Goal: Task Accomplishment & Management: Use online tool/utility

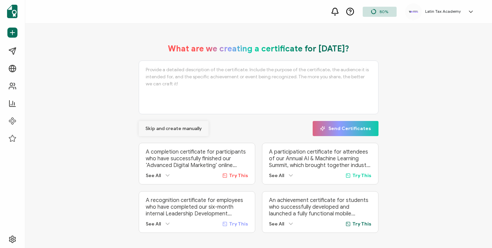
click at [185, 128] on span "Skip and create manually" at bounding box center [173, 128] width 56 height 5
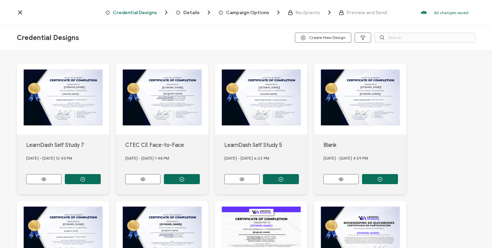
click at [18, 10] on icon at bounding box center [20, 12] width 7 height 7
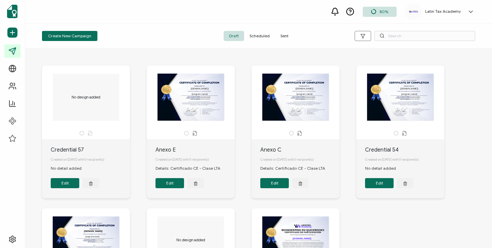
click at [261, 36] on span "Scheduled" at bounding box center [259, 36] width 31 height 10
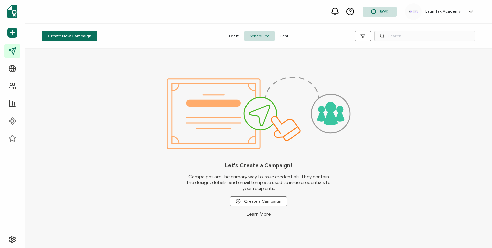
click at [232, 35] on span "Draft" at bounding box center [234, 36] width 20 height 10
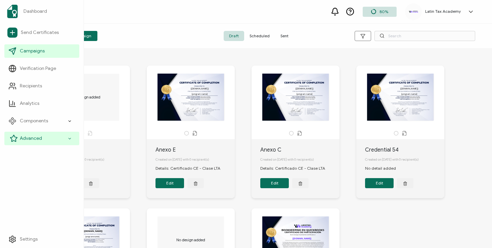
click at [33, 133] on div "Advanced" at bounding box center [41, 138] width 75 height 13
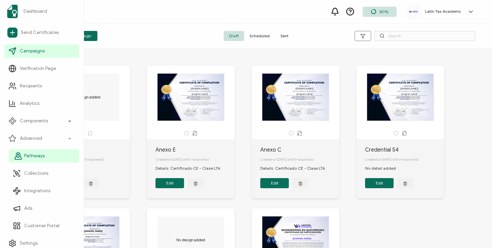
click at [39, 151] on link "Pathways" at bounding box center [44, 155] width 70 height 13
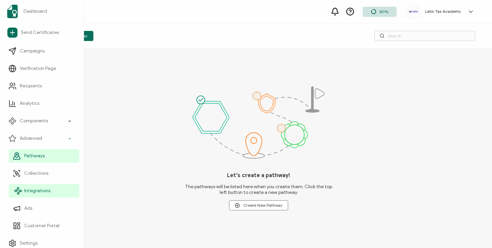
click at [45, 187] on span "Integrations" at bounding box center [37, 190] width 26 height 7
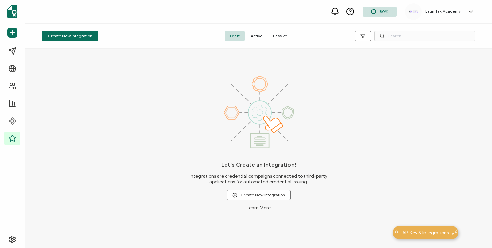
click at [259, 34] on span "Active" at bounding box center [256, 36] width 22 height 10
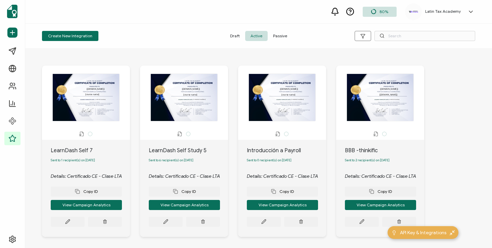
click at [101, 95] on div "The recipient’s full name, which will be automatically filled based on the info…" at bounding box center [85, 98] width 81 height 48
click at [69, 224] on icon at bounding box center [67, 221] width 5 height 5
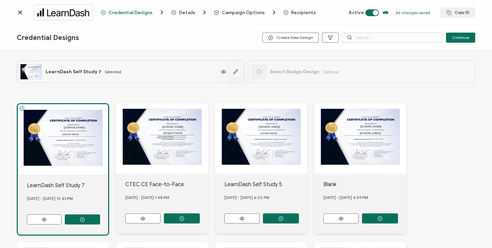
click at [233, 72] on icon "button" at bounding box center [235, 71] width 5 height 5
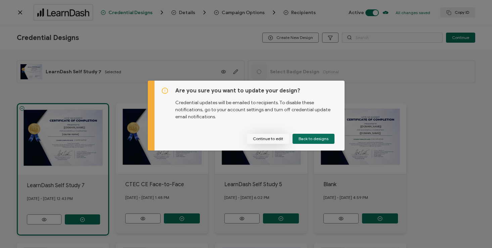
click at [264, 138] on button "Continue to edit" at bounding box center [268, 139] width 42 height 10
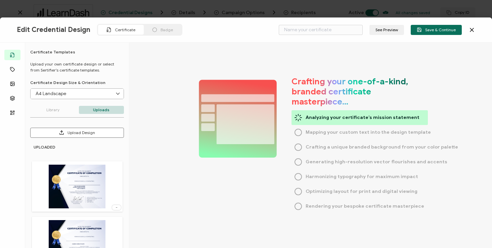
type input "LearnDash Self Study 7"
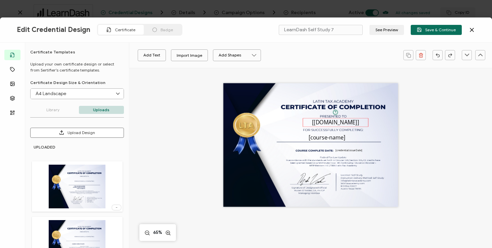
click at [331, 122] on pre "[[DOMAIN_NAME]]" at bounding box center [335, 122] width 47 height 7
drag, startPoint x: 301, startPoint y: 122, endPoint x: 237, endPoint y: 119, distance: 64.5
click at [237, 119] on div "The recipient’s full name, which will be automatically filled based on the info…" at bounding box center [310, 145] width 175 height 124
click at [365, 121] on div "The recipient’s full name, which will be automatically filled based on the info…" at bounding box center [344, 122] width 106 height 9
drag, startPoint x: 289, startPoint y: 122, endPoint x: 241, endPoint y: 119, distance: 48.1
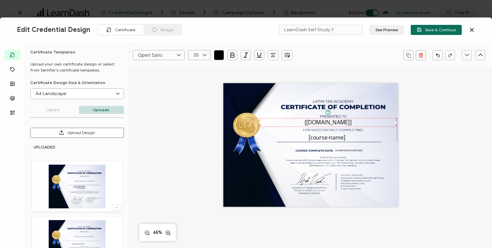
click at [241, 119] on div "The recipient’s full name, which will be automatically filled based on the info…" at bounding box center [310, 145] width 175 height 124
drag, startPoint x: 352, startPoint y: 123, endPoint x: 325, endPoint y: 124, distance: 27.5
click at [325, 124] on pre "[[DOMAIN_NAME]]" at bounding box center [329, 121] width 47 height 7
click at [436, 135] on div "Open Sans Alright Sans [PERSON_NAME] Archivo Black Arial Arimo Blinker Caveat C…" at bounding box center [310, 198] width 363 height 261
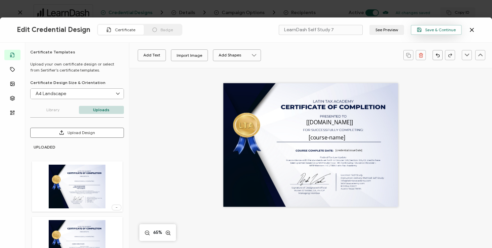
click at [440, 31] on span "Save & Continue" at bounding box center [436, 29] width 39 height 5
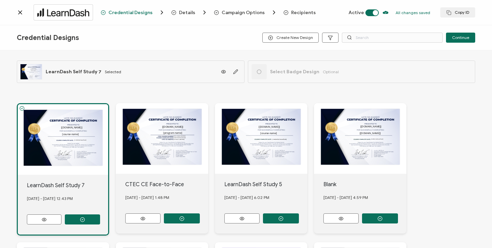
click at [20, 10] on icon at bounding box center [20, 12] width 7 height 7
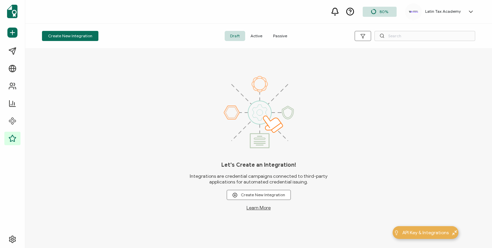
click at [258, 34] on span "Active" at bounding box center [256, 36] width 22 height 10
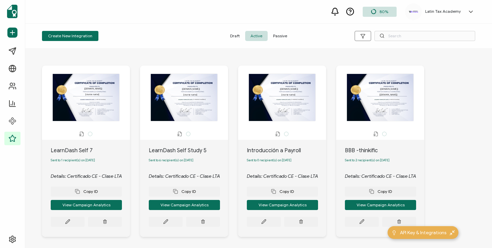
click at [183, 106] on div "The recipient’s full name, which will be automatically filled based on the info…" at bounding box center [183, 98] width 81 height 48
click at [194, 92] on div "The recipient’s full name, which will be automatically filled based on the info…" at bounding box center [183, 98] width 81 height 48
click at [165, 223] on icon at bounding box center [165, 221] width 5 height 5
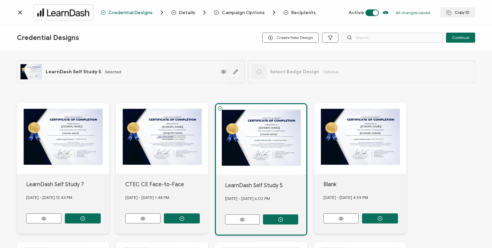
click at [236, 72] on icon "button" at bounding box center [235, 71] width 5 height 5
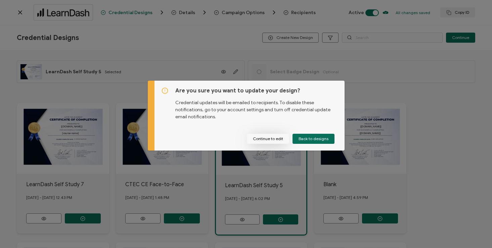
click at [277, 141] on button "Continue to edit" at bounding box center [268, 139] width 42 height 10
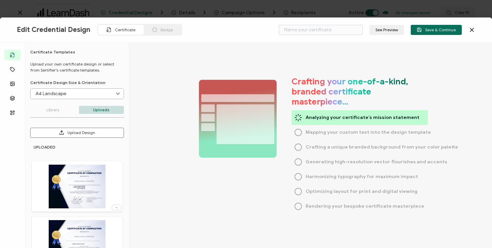
type input "LearnDash Self Study 5"
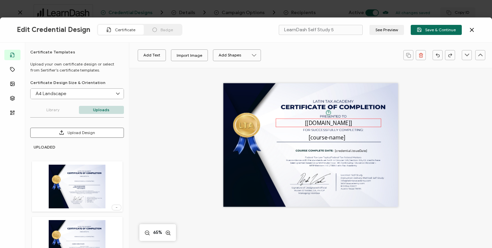
click at [317, 122] on pre "[[DOMAIN_NAME]]" at bounding box center [328, 122] width 47 height 7
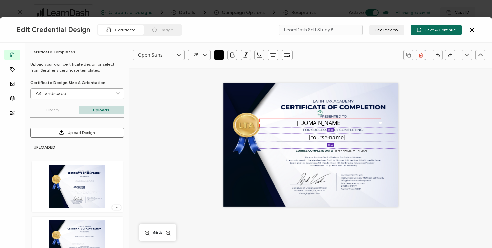
drag, startPoint x: 274, startPoint y: 123, endPoint x: 249, endPoint y: 123, distance: 25.2
click at [249, 123] on div "The recipient’s full name, which will be automatically filled based on the info…" at bounding box center [310, 145] width 175 height 124
drag, startPoint x: 274, startPoint y: 122, endPoint x: 247, endPoint y: 123, distance: 26.9
click at [247, 123] on div "The recipient’s full name, which will be automatically filled based on the info…" at bounding box center [310, 145] width 175 height 124
click at [204, 56] on icon at bounding box center [204, 55] width 8 height 10
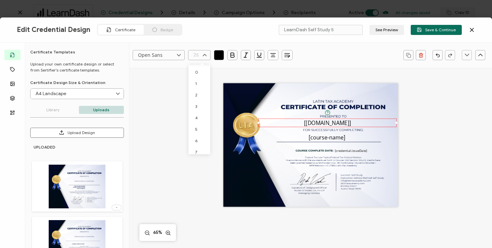
scroll to position [210, 0]
click at [198, 69] on span "18" at bounding box center [197, 67] width 4 height 5
type input "18"
click at [410, 126] on div "The recipient’s full name, which will be automatically filled based on the info…" at bounding box center [311, 152] width 236 height 169
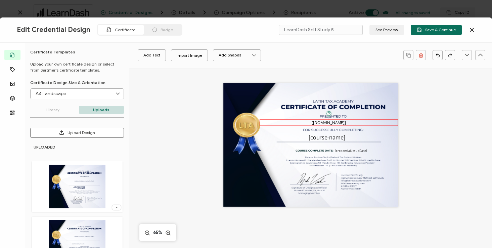
click at [336, 122] on pre "[[DOMAIN_NAME]]" at bounding box center [329, 122] width 34 height 5
click at [334, 137] on pre "[course-name]" at bounding box center [327, 136] width 37 height 7
click at [206, 54] on icon at bounding box center [204, 55] width 8 height 10
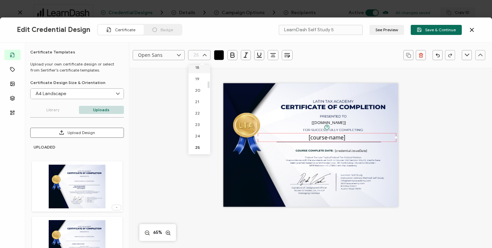
click at [198, 69] on span "18" at bounding box center [197, 67] width 4 height 5
type input "18"
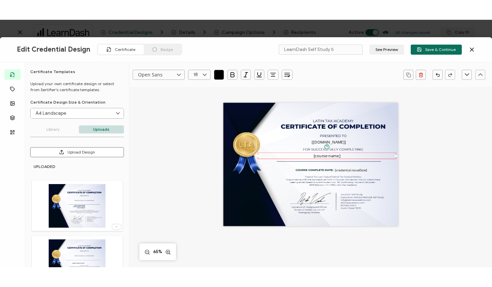
scroll to position [207, 0]
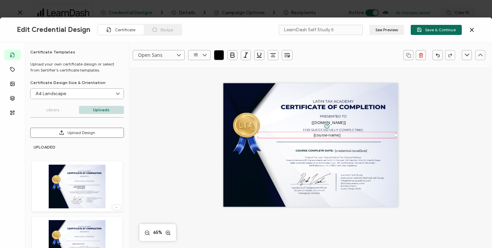
click at [332, 135] on pre "[course-name]" at bounding box center [327, 134] width 27 height 5
click at [373, 137] on div "[course-name]" at bounding box center [326, 135] width 138 height 6
drag, startPoint x: 394, startPoint y: 135, endPoint x: 398, endPoint y: 134, distance: 3.5
click at [398, 134] on div "The recipient’s full name, which will be automatically filled based on the info…" at bounding box center [311, 152] width 236 height 169
click at [390, 121] on div "The recipient’s full name, which will be automatically filled based on the info…" at bounding box center [329, 122] width 138 height 6
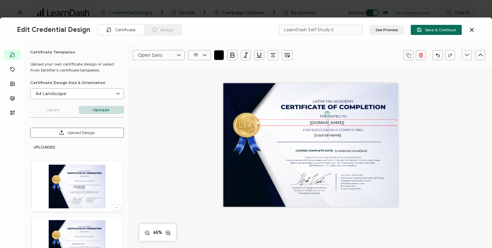
click at [257, 123] on div at bounding box center [258, 122] width 2 height 2
click at [324, 122] on pre "[[DOMAIN_NAME]]" at bounding box center [328, 122] width 34 height 5
click at [429, 126] on div "Open Sans Alright Sans [PERSON_NAME] Archivo Black Arial Arimo Blinker Caveat C…" at bounding box center [310, 198] width 363 height 261
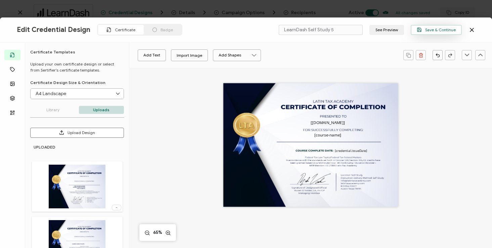
click at [441, 30] on span "Save & Continue" at bounding box center [436, 29] width 39 height 5
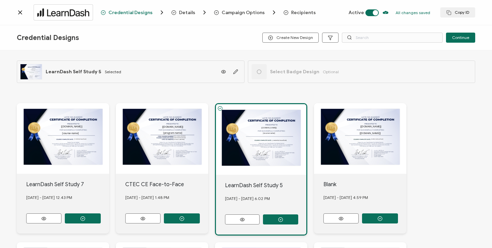
click at [22, 12] on icon at bounding box center [20, 12] width 7 height 7
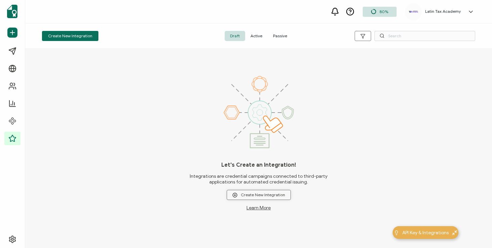
click at [262, 194] on span "Create New Integration" at bounding box center [258, 194] width 53 height 5
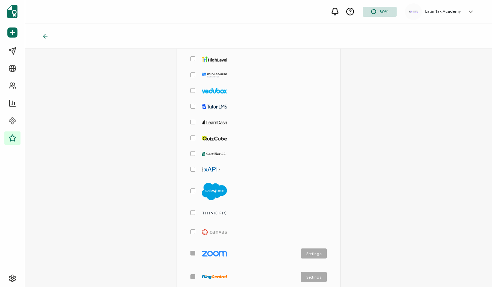
scroll to position [122, 0]
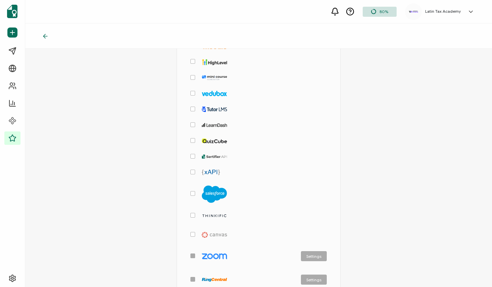
click at [192, 123] on span "checkbox-group" at bounding box center [192, 125] width 5 height 5
click at [195, 123] on input "checkbox-group" at bounding box center [195, 123] width 0 height 0
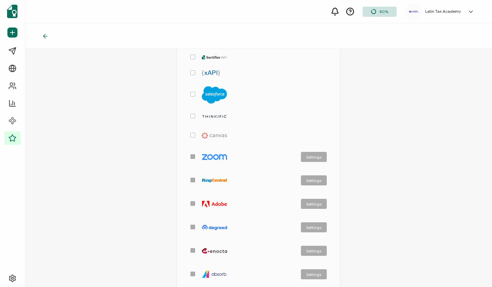
scroll to position [303, 0]
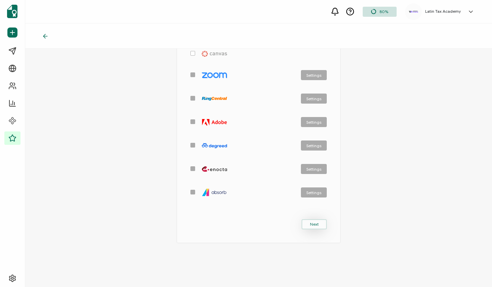
click at [314, 223] on span "Next" at bounding box center [314, 225] width 9 height 4
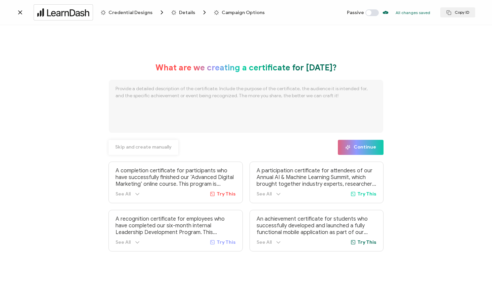
click at [121, 147] on span "Skip and create manually" at bounding box center [143, 147] width 56 height 5
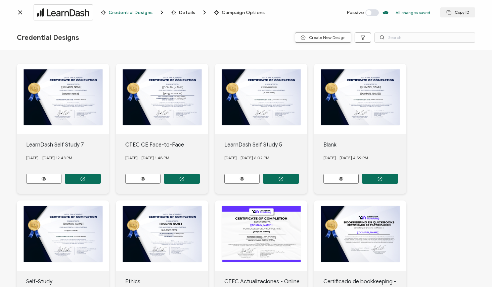
click at [315, 37] on span "Create New Design" at bounding box center [322, 37] width 45 height 5
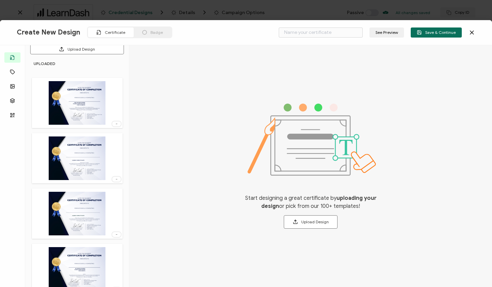
scroll to position [84, 0]
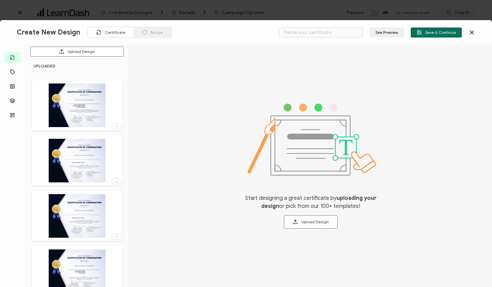
click at [96, 103] on img at bounding box center [77, 106] width 56 height 44
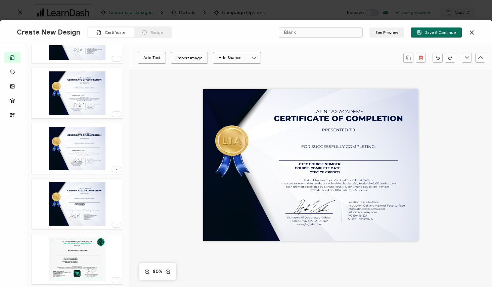
scroll to position [150, 0]
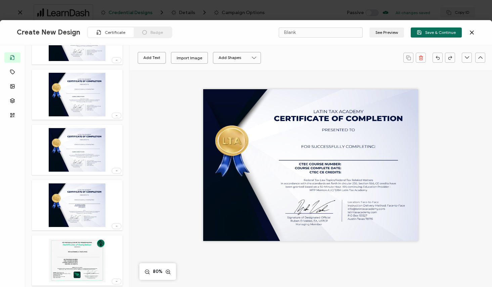
click at [103, 101] on img at bounding box center [77, 95] width 56 height 44
click at [95, 146] on img at bounding box center [77, 150] width 56 height 44
click at [87, 194] on img at bounding box center [77, 206] width 56 height 44
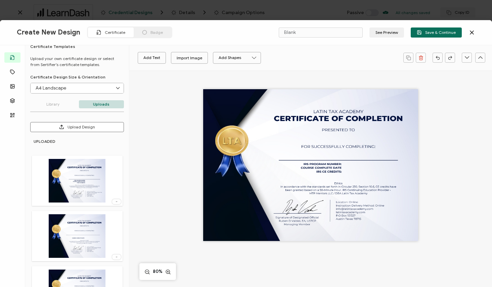
scroll to position [0, 0]
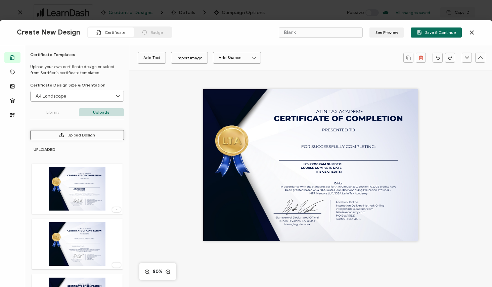
click at [81, 134] on button "Upload Design" at bounding box center [77, 135] width 94 height 10
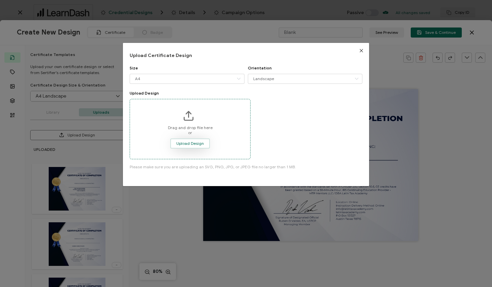
click at [186, 144] on span "Upload Design" at bounding box center [190, 144] width 28 height 4
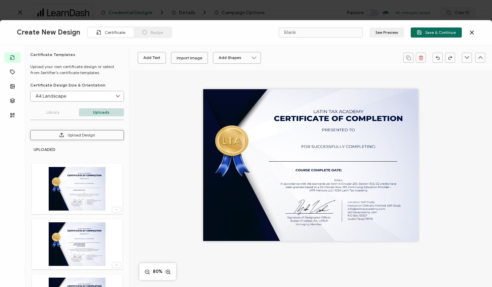
click at [81, 135] on button "Upload Design" at bounding box center [77, 135] width 94 height 10
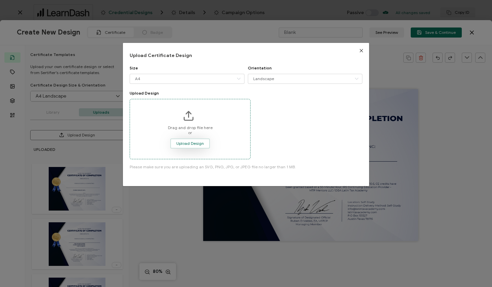
click at [191, 144] on span "Upload Design" at bounding box center [190, 144] width 28 height 4
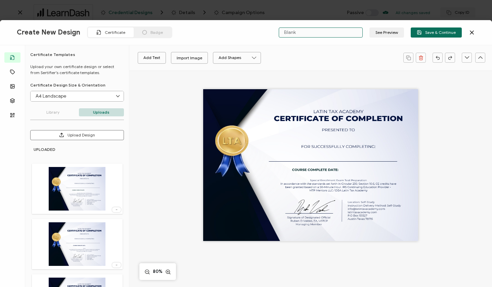
click at [293, 30] on input "Blank" at bounding box center [321, 33] width 84 height 10
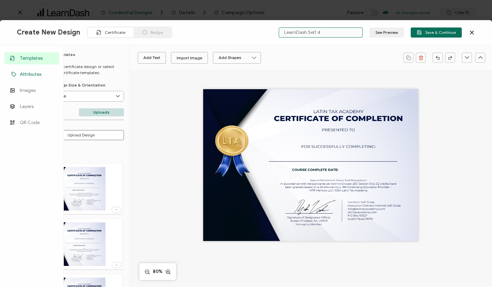
type input "LearnDash Self 4"
click at [32, 75] on span "Attributes" at bounding box center [30, 74] width 21 height 7
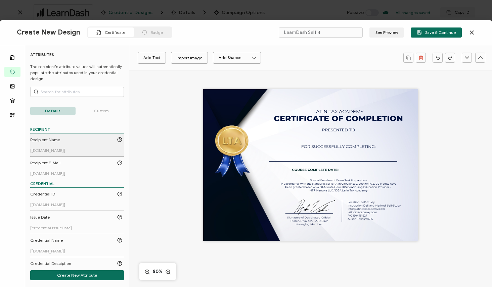
click at [46, 139] on span "Recipient Name" at bounding box center [45, 140] width 30 height 6
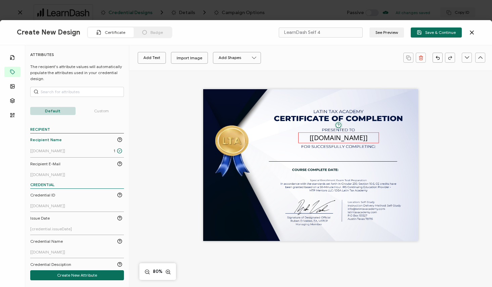
drag, startPoint x: 318, startPoint y: 167, endPoint x: 346, endPoint y: 139, distance: 39.2
click at [346, 139] on pre "[[DOMAIN_NAME]]" at bounding box center [339, 137] width 58 height 9
drag, startPoint x: 297, startPoint y: 137, endPoint x: 234, endPoint y: 132, distance: 63.0
click at [234, 132] on div "The recipient’s full name, which will be automatically filled based on the info…" at bounding box center [310, 165] width 215 height 152
drag, startPoint x: 376, startPoint y: 137, endPoint x: 427, endPoint y: 140, distance: 50.8
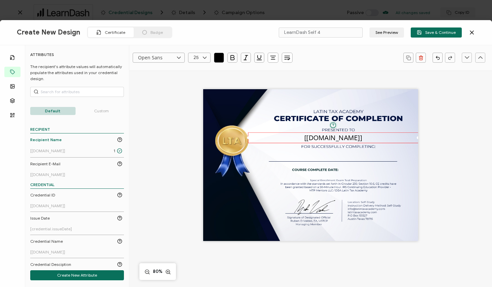
click at [427, 140] on div "The recipient’s full name, which will be automatically filled based on the info…" at bounding box center [311, 174] width 290 height 208
click at [206, 56] on icon at bounding box center [204, 58] width 8 height 10
click at [198, 72] on span "18" at bounding box center [197, 69] width 4 height 5
type input "18"
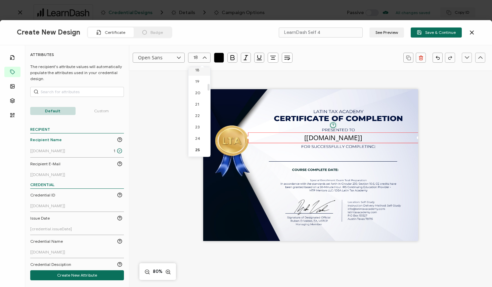
scroll to position [207, 0]
click at [339, 140] on pre "[[DOMAIN_NAME]]" at bounding box center [333, 138] width 42 height 6
click at [100, 111] on p "Custom" at bounding box center [101, 111] width 45 height 8
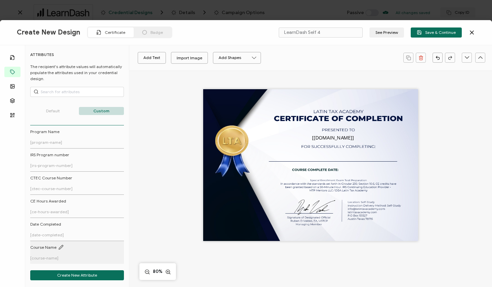
click at [62, 247] on link "Course Name [course-name]" at bounding box center [76, 253] width 92 height 16
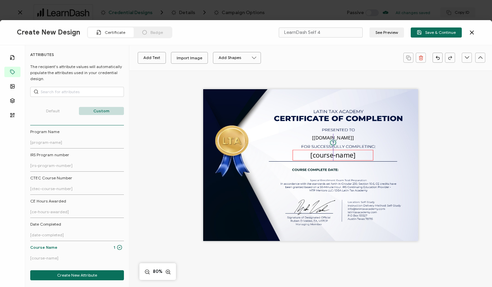
drag, startPoint x: 322, startPoint y: 164, endPoint x: 345, endPoint y: 154, distance: 25.0
click at [345, 154] on pre "[course-name]" at bounding box center [332, 154] width 45 height 9
drag, startPoint x: 292, startPoint y: 155, endPoint x: 232, endPoint y: 152, distance: 60.1
click at [232, 152] on div "The recipient’s full name, which will be automatically filled based on the info…" at bounding box center [310, 165] width 215 height 152
click at [371, 152] on div "[course-name]" at bounding box center [353, 155] width 127 height 11
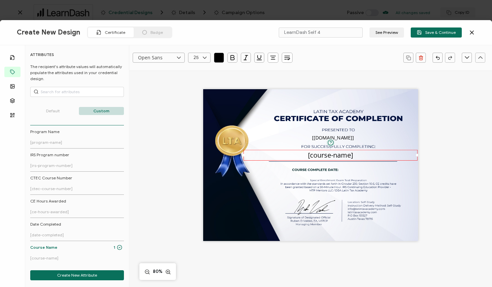
drag, startPoint x: 288, startPoint y: 155, endPoint x: 228, endPoint y: 152, distance: 59.9
click at [228, 152] on div "The recipient’s full name, which will be automatically filled based on the info…" at bounding box center [310, 165] width 215 height 152
drag, startPoint x: 377, startPoint y: 156, endPoint x: 334, endPoint y: 154, distance: 43.3
click at [334, 154] on pre "[course-name]" at bounding box center [331, 153] width 45 height 9
click at [206, 56] on icon at bounding box center [204, 58] width 8 height 10
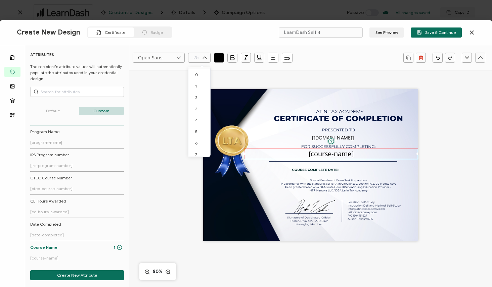
scroll to position [210, 0]
click at [198, 71] on span "18" at bounding box center [197, 69] width 4 height 5
type input "18"
click at [54, 106] on div at bounding box center [77, 97] width 94 height 20
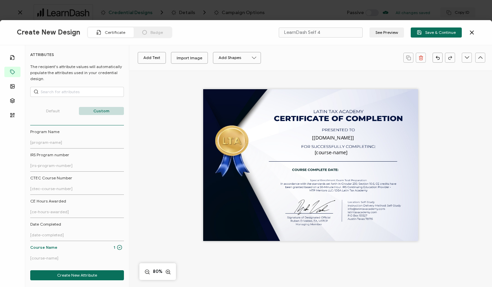
click at [54, 110] on p "Default" at bounding box center [52, 111] width 45 height 8
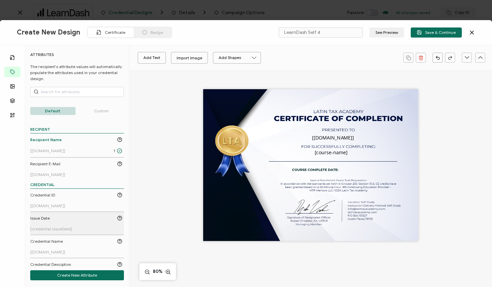
click at [81, 225] on link "Issue Date [credential.issueDate]" at bounding box center [76, 224] width 92 height 16
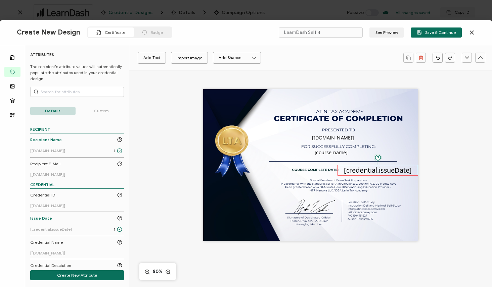
drag, startPoint x: 321, startPoint y: 167, endPoint x: 392, endPoint y: 172, distance: 71.3
click at [392, 172] on pre "[credential.issueDate]" at bounding box center [378, 170] width 68 height 9
click at [206, 56] on icon at bounding box center [204, 58] width 8 height 10
click at [200, 72] on li "18" at bounding box center [200, 69] width 24 height 11
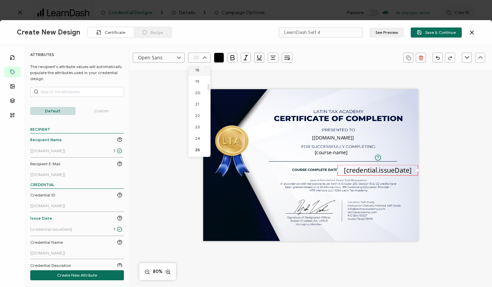
type input "18"
click at [275, 58] on icon "button" at bounding box center [273, 57] width 7 height 7
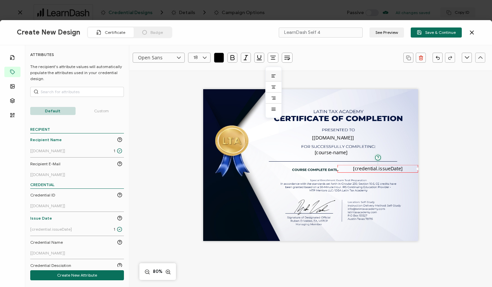
click at [273, 79] on li at bounding box center [274, 75] width 16 height 11
click at [204, 60] on icon at bounding box center [204, 58] width 8 height 10
click at [196, 84] on li "12" at bounding box center [200, 81] width 24 height 11
type input "12"
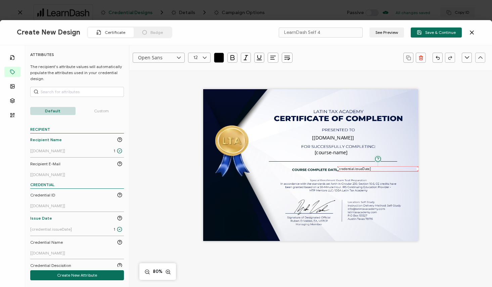
drag, startPoint x: 360, startPoint y: 168, endPoint x: 369, endPoint y: 169, distance: 9.8
click at [369, 169] on div "The date the credential was issued. This will automatically update to the day t…" at bounding box center [377, 169] width 81 height 5
drag, startPoint x: 417, startPoint y: 169, endPoint x: 405, endPoint y: 170, distance: 11.5
click at [405, 170] on div "The date the credential was issued. This will automatically update to the day t…" at bounding box center [372, 169] width 71 height 5
click at [378, 170] on div "The date the credential was issued. This will automatically update to the day t…" at bounding box center [374, 170] width 71 height 5
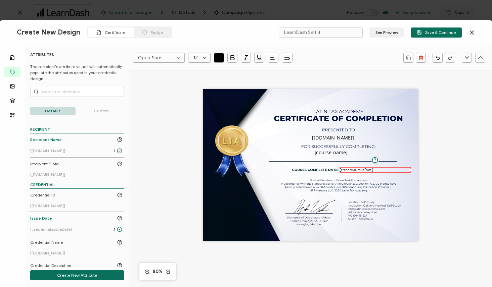
click at [404, 195] on div "The recipient’s full name, which will be automatically filled based on the info…" at bounding box center [310, 165] width 215 height 152
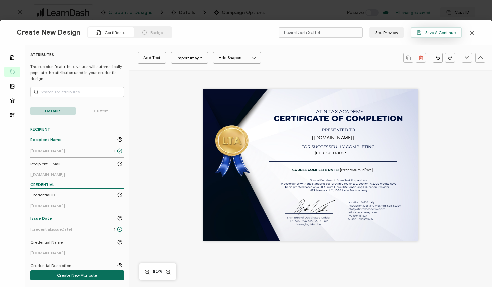
click at [435, 34] on span "Save & Continue" at bounding box center [436, 32] width 39 height 5
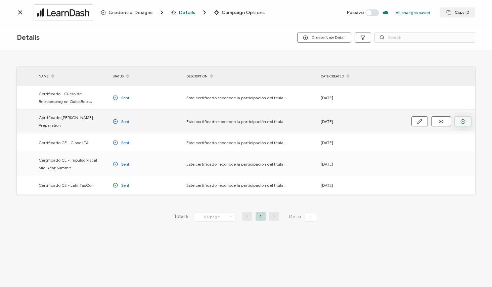
click at [462, 120] on icon "button" at bounding box center [462, 121] width 5 height 5
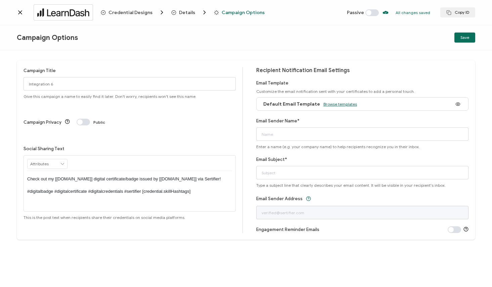
click at [335, 102] on span "Browse templates" at bounding box center [340, 104] width 34 height 5
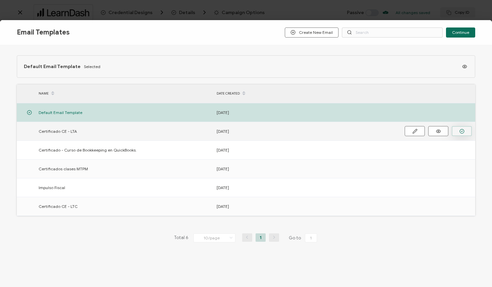
click at [461, 134] on icon "button" at bounding box center [461, 131] width 5 height 5
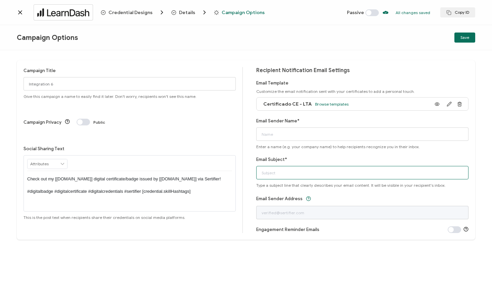
click at [270, 175] on input "Email Subject*" at bounding box center [362, 172] width 212 height 13
type input "Certificado"
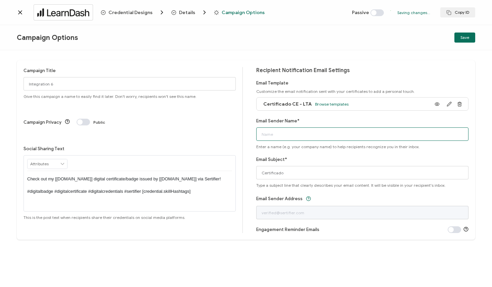
click at [288, 133] on input "Email Sender Name*" at bounding box center [362, 134] width 212 height 13
type input "[EMAIL_ADDRESS][DOMAIN_NAME]"
click at [242, 194] on div "Campaign Title Integration 6 Give this campaign a name to easily find it later.…" at bounding box center [132, 150] width 219 height 166
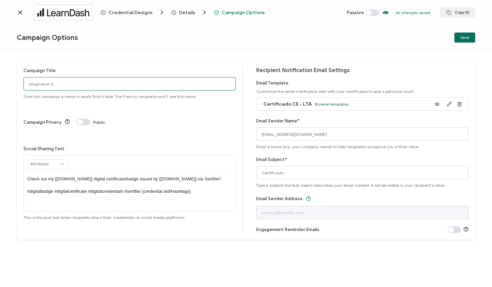
click at [52, 85] on input "Integration 6" at bounding box center [129, 83] width 212 height 13
type input "LearnDash Self 4"
click at [466, 37] on span "Save" at bounding box center [464, 38] width 9 height 4
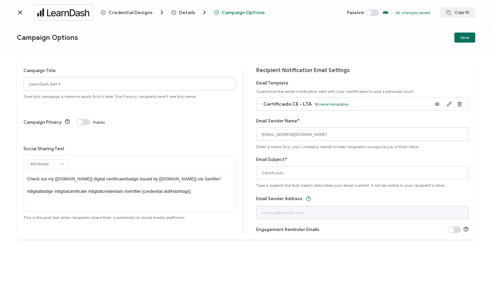
click at [373, 12] on span at bounding box center [371, 12] width 13 height 7
click at [21, 13] on icon at bounding box center [20, 12] width 7 height 7
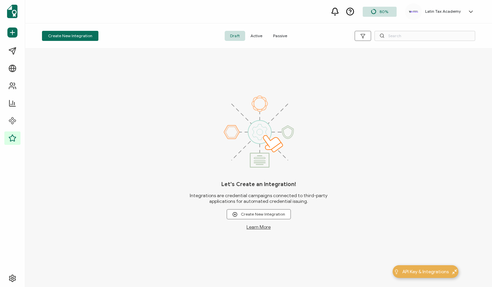
click at [257, 34] on span "Active" at bounding box center [256, 36] width 22 height 10
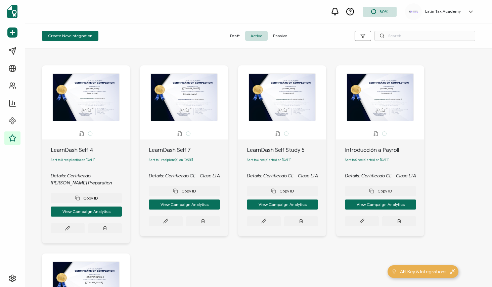
click at [236, 36] on span "Draft" at bounding box center [235, 36] width 20 height 10
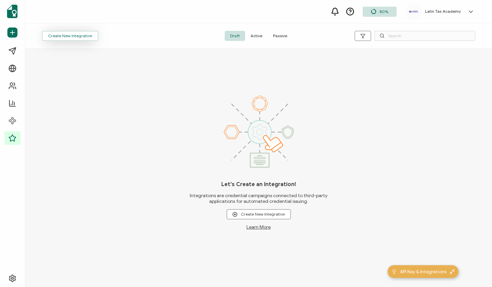
click at [84, 37] on button "Create New Integration" at bounding box center [70, 36] width 56 height 10
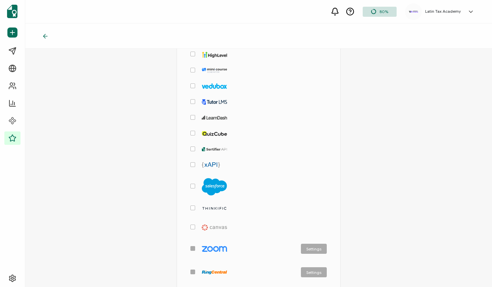
scroll to position [128, 0]
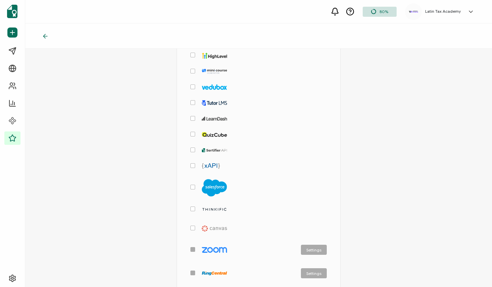
click at [192, 117] on span "checkbox-group" at bounding box center [192, 118] width 5 height 5
click at [195, 116] on input "checkbox-group" at bounding box center [195, 116] width 0 height 0
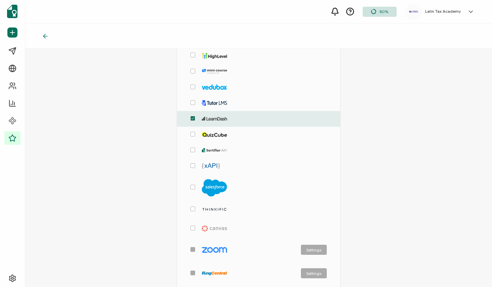
scroll to position [303, 0]
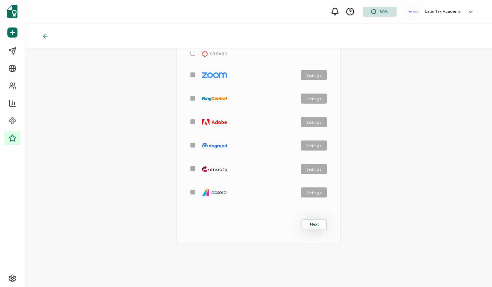
click at [315, 223] on span "Next" at bounding box center [314, 225] width 9 height 4
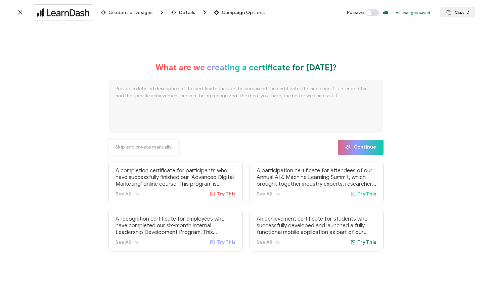
click at [148, 146] on span "Skip and create manually" at bounding box center [143, 147] width 56 height 5
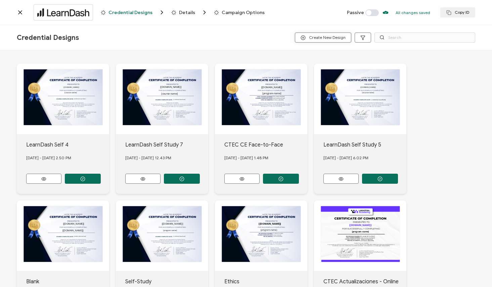
click at [332, 36] on span "Create New Design" at bounding box center [322, 37] width 45 height 5
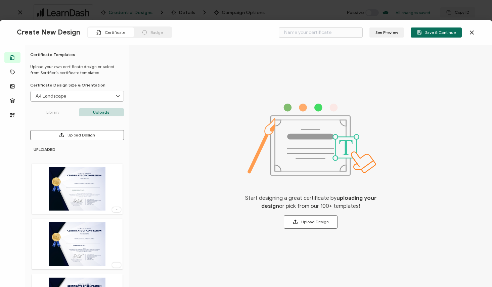
click at [71, 243] on img at bounding box center [77, 245] width 56 height 44
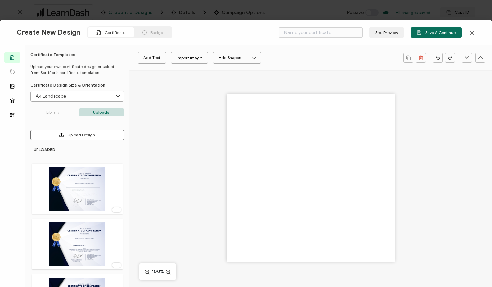
type input "Blank"
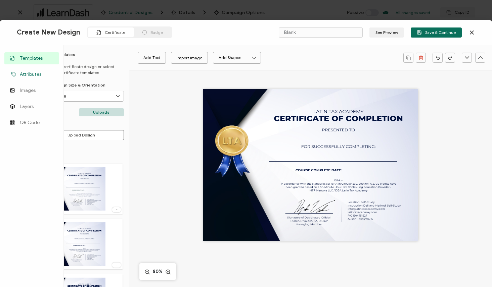
click at [12, 70] on link "Attributes" at bounding box center [31, 74] width 55 height 12
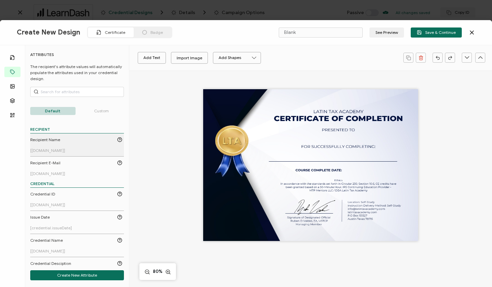
click at [59, 141] on div "Recipient Name" at bounding box center [76, 140] width 92 height 6
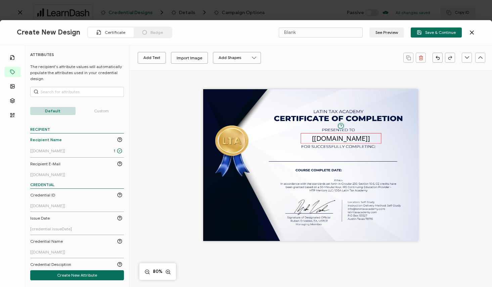
drag, startPoint x: 312, startPoint y: 168, endPoint x: 342, endPoint y: 141, distance: 40.4
click at [342, 141] on pre "[[DOMAIN_NAME]]" at bounding box center [341, 138] width 58 height 9
drag, startPoint x: 300, startPoint y: 138, endPoint x: 234, endPoint y: 136, distance: 65.8
click at [234, 136] on div "The recipient’s full name, which will be automatically filled based on the info…" at bounding box center [310, 165] width 215 height 152
drag, startPoint x: 379, startPoint y: 138, endPoint x: 426, endPoint y: 134, distance: 47.6
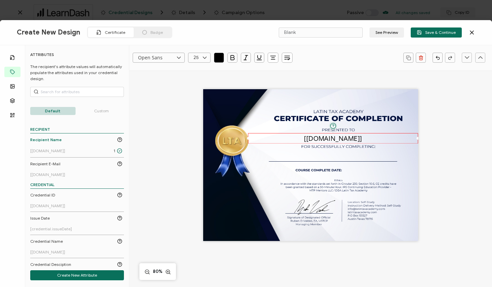
click at [426, 134] on div "The recipient’s full name, which will be automatically filled based on the info…" at bounding box center [311, 174] width 290 height 208
click at [205, 56] on icon at bounding box center [204, 58] width 8 height 10
click at [199, 72] on li "18" at bounding box center [200, 69] width 24 height 11
type input "18"
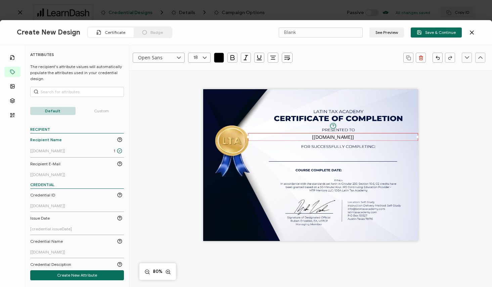
click at [97, 113] on p "Custom" at bounding box center [101, 111] width 45 height 8
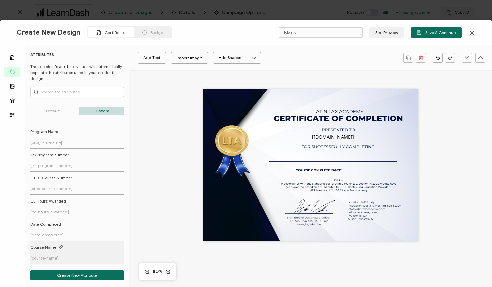
click at [53, 243] on li "Course Name [course-name]" at bounding box center [77, 252] width 94 height 23
click at [46, 247] on span "Course Name" at bounding box center [43, 248] width 26 height 6
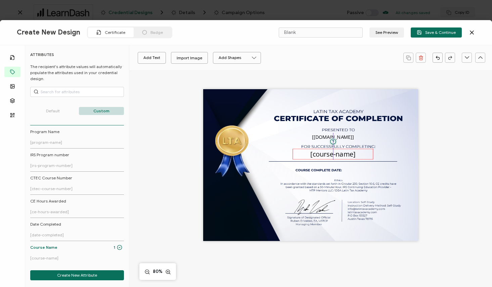
drag, startPoint x: 315, startPoint y: 166, endPoint x: 338, endPoint y: 154, distance: 26.0
click at [338, 154] on pre "[course-name]" at bounding box center [332, 153] width 45 height 9
click at [205, 58] on icon at bounding box center [204, 58] width 8 height 10
click at [200, 71] on li "18" at bounding box center [200, 69] width 24 height 11
type input "18"
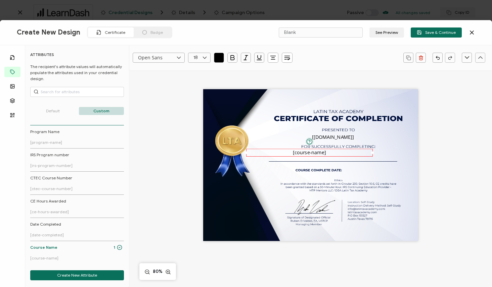
drag, startPoint x: 291, startPoint y: 153, endPoint x: 233, endPoint y: 146, distance: 58.4
click at [233, 146] on div "The recipient’s full name, which will be automatically filled based on the info…" at bounding box center [310, 165] width 215 height 152
drag, startPoint x: 372, startPoint y: 153, endPoint x: 381, endPoint y: 153, distance: 9.4
click at [381, 153] on div "[course-name]" at bounding box center [358, 153] width 134 height 8
drag, startPoint x: 290, startPoint y: 153, endPoint x: 243, endPoint y: 151, distance: 47.1
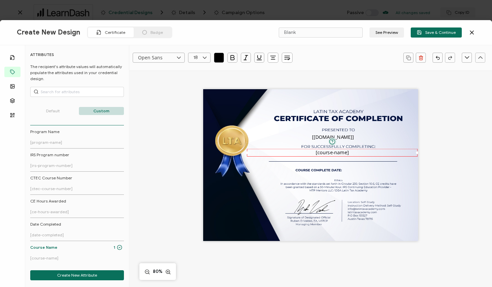
click at [243, 151] on div "The recipient’s full name, which will be automatically filled based on the info…" at bounding box center [310, 165] width 215 height 152
drag, startPoint x: 368, startPoint y: 153, endPoint x: 335, endPoint y: 153, distance: 32.2
click at [335, 153] on pre "[course-name]" at bounding box center [332, 153] width 33 height 6
click at [55, 112] on p "Default" at bounding box center [52, 111] width 45 height 8
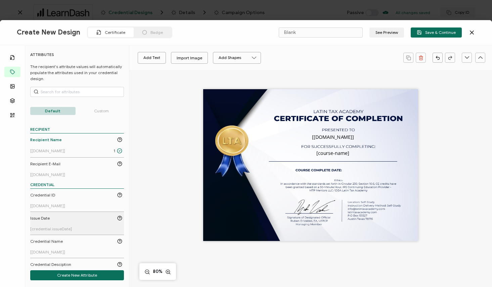
click at [60, 221] on link "Issue Date [credential.issueDate]" at bounding box center [76, 224] width 92 height 16
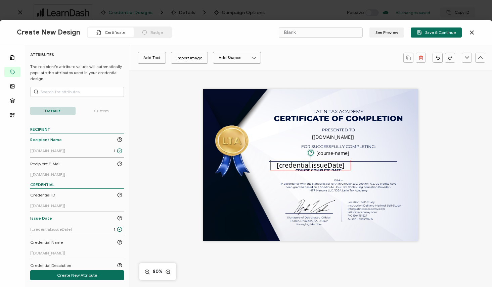
click at [312, 167] on pre "[credential.issueDate]" at bounding box center [311, 164] width 68 height 9
click at [205, 59] on icon at bounding box center [204, 58] width 8 height 10
click at [198, 95] on span "12" at bounding box center [197, 97] width 4 height 5
type input "12"
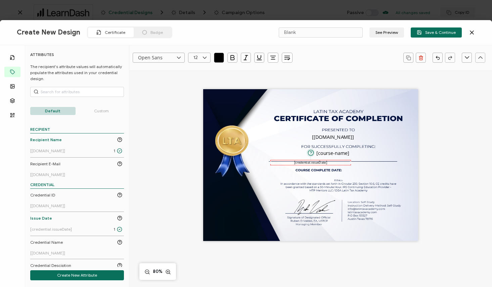
click at [272, 58] on icon "button" at bounding box center [273, 58] width 3 height 0
click at [277, 75] on li at bounding box center [274, 75] width 16 height 11
drag, startPoint x: 350, startPoint y: 163, endPoint x: 331, endPoint y: 164, distance: 18.8
click at [331, 164] on div "[credential.issueDate]" at bounding box center [302, 162] width 65 height 5
drag, startPoint x: 289, startPoint y: 163, endPoint x: 361, endPoint y: 171, distance: 72.9
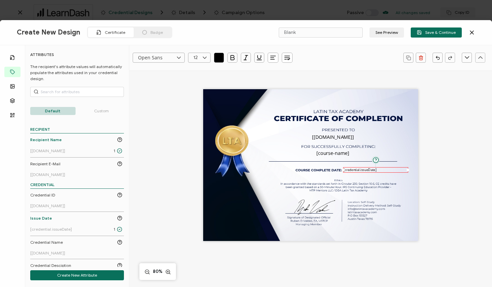
click at [361, 171] on pre "[credential.issueDate]" at bounding box center [359, 170] width 33 height 5
click at [288, 175] on div "The recipient’s full name, which will be automatically filled based on the info…" at bounding box center [310, 165] width 215 height 152
click at [292, 34] on input "Blank" at bounding box center [321, 33] width 84 height 10
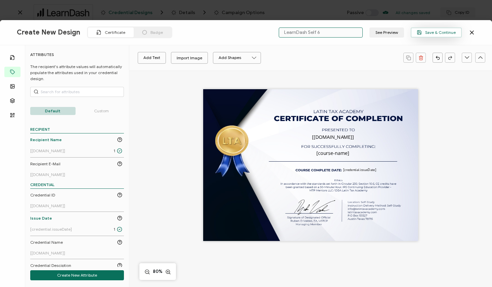
type input "LearnDash Self 6"
click at [429, 32] on span "Save & Continue" at bounding box center [436, 32] width 39 height 5
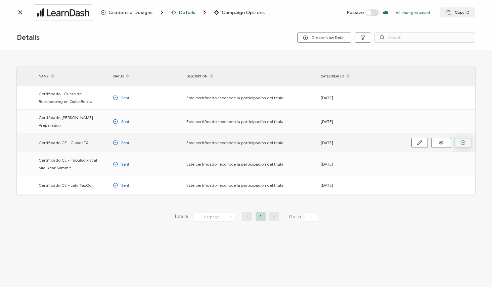
click at [463, 140] on icon "button" at bounding box center [462, 142] width 5 height 5
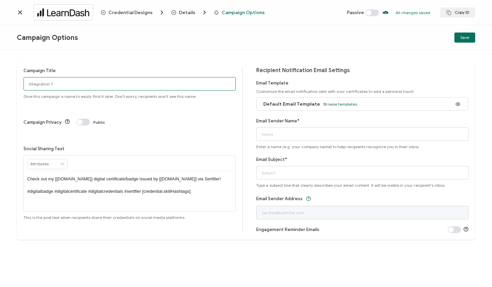
click at [49, 82] on input "Integration 7" at bounding box center [129, 83] width 212 height 13
type input "LearnDash Self 6"
click at [331, 103] on span "Browse templates" at bounding box center [340, 104] width 34 height 5
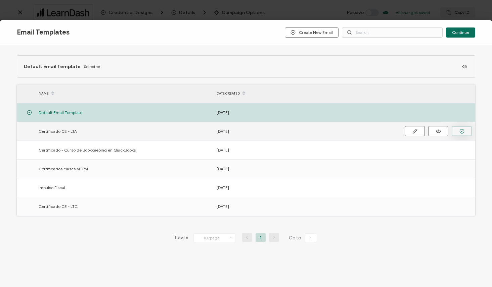
click at [460, 132] on circle "button" at bounding box center [462, 131] width 4 height 4
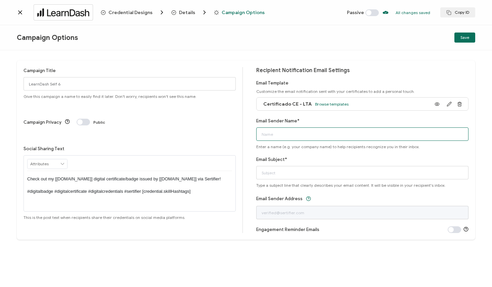
click at [272, 138] on input "Email Sender Name*" at bounding box center [362, 134] width 212 height 13
type input "[EMAIL_ADDRESS][DOMAIN_NAME]"
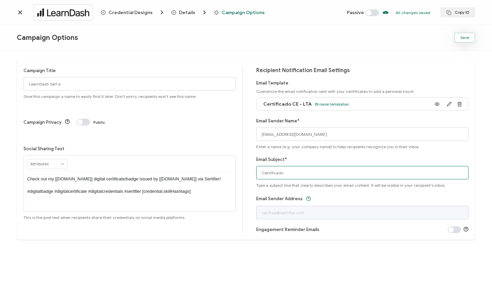
type input "Certificado"
click at [470, 34] on button "Save" at bounding box center [464, 38] width 21 height 10
click at [370, 12] on span at bounding box center [371, 12] width 13 height 7
click at [462, 40] on span "Save" at bounding box center [464, 38] width 9 height 4
click at [67, 159] on div "RECIPIENT Recipient Name Recipient E-Mail CREDENTIAL Credential ID Issue Date C…" at bounding box center [47, 164] width 40 height 10
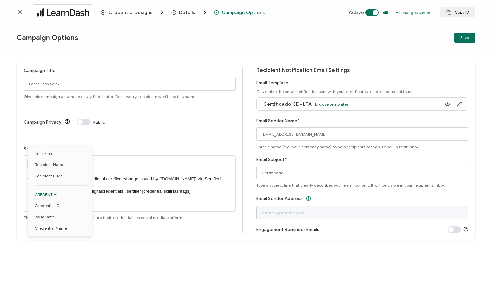
click at [123, 156] on div at bounding box center [129, 163] width 205 height 15
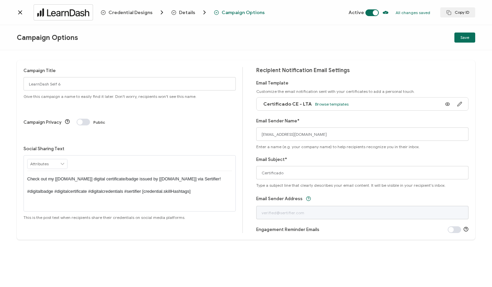
click at [19, 12] on icon at bounding box center [19, 12] width 3 height 3
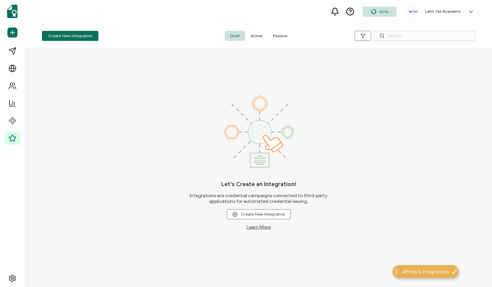
click at [256, 37] on span "Active" at bounding box center [256, 36] width 22 height 10
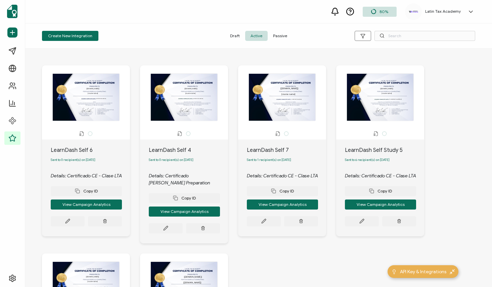
drag, startPoint x: 489, startPoint y: 100, endPoint x: 488, endPoint y: 131, distance: 31.3
click at [488, 132] on div "The recipient’s full name, which will be automatically filled based on the info…" at bounding box center [258, 240] width 467 height 383
